Goal: Navigation & Orientation: Understand site structure

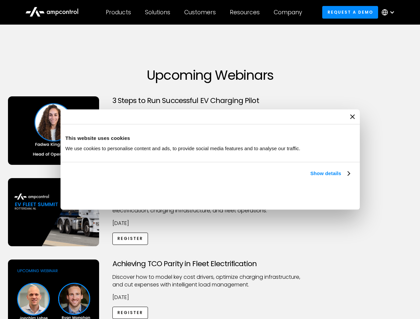
click at [310, 178] on link "Show details" at bounding box center [329, 174] width 39 height 8
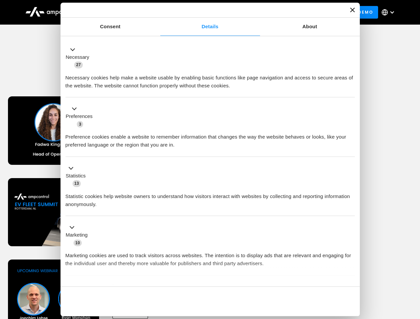
click at [350, 90] on div "Necessary cookies help make a website usable by enabling basic functions like p…" at bounding box center [209, 79] width 289 height 21
click at [413, 268] on div "Achieving TCO Parity in Fleet Electrification Discover how to model key cost dr…" at bounding box center [210, 312] width 418 height 104
click at [204, 12] on div "Customers" at bounding box center [200, 12] width 32 height 7
click at [118, 12] on div "Products" at bounding box center [118, 12] width 25 height 7
click at [158, 12] on div "Solutions" at bounding box center [157, 12] width 25 height 7
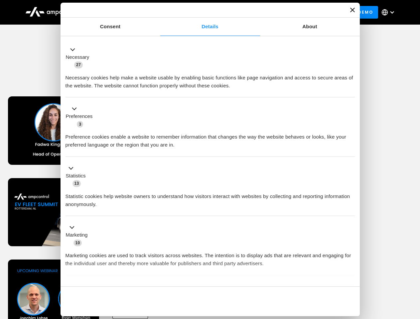
click at [201, 12] on div "Customers" at bounding box center [200, 12] width 32 height 7
click at [246, 12] on div "Resources" at bounding box center [245, 12] width 30 height 7
click at [290, 12] on div "Company" at bounding box center [288, 12] width 28 height 7
click at [390, 12] on div at bounding box center [391, 12] width 5 height 5
